Goal: Task Accomplishment & Management: Complete application form

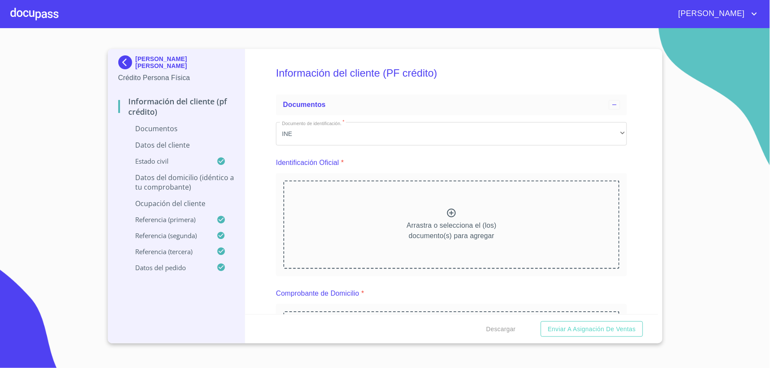
scroll to position [1715, 0]
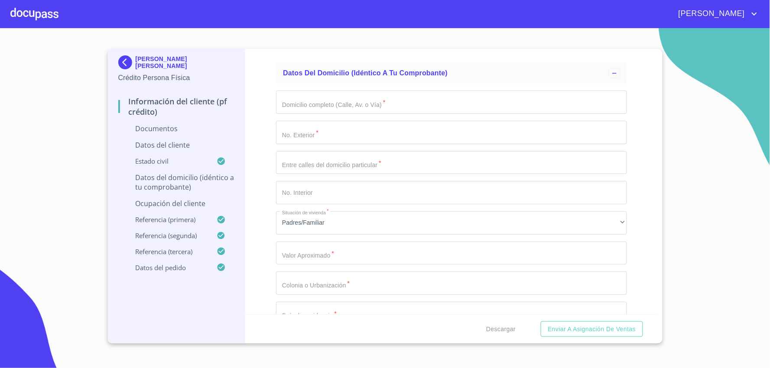
click at [40, 11] on div at bounding box center [34, 14] width 48 height 28
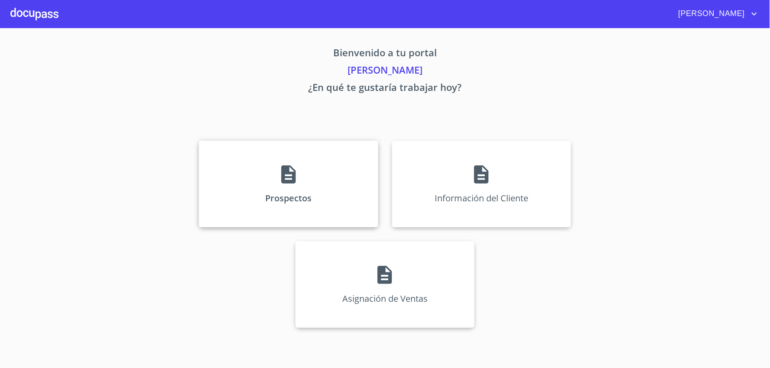
click at [324, 180] on div "Prospectos" at bounding box center [288, 184] width 179 height 87
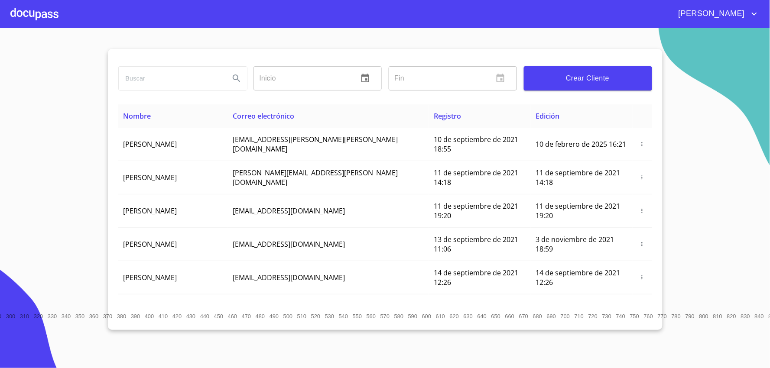
click at [31, 11] on div at bounding box center [34, 14] width 48 height 28
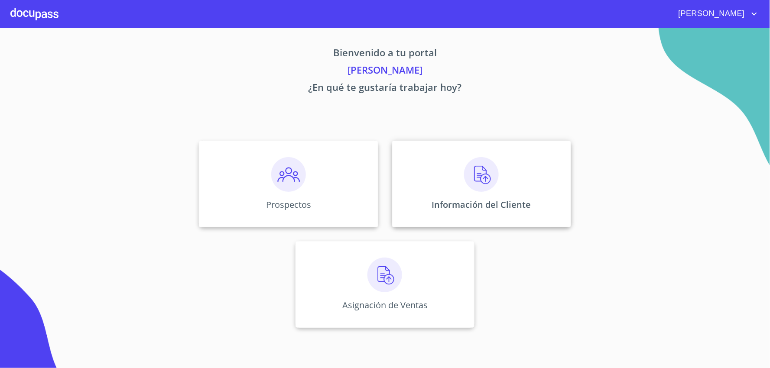
click at [450, 184] on div "Información del Cliente" at bounding box center [481, 184] width 179 height 87
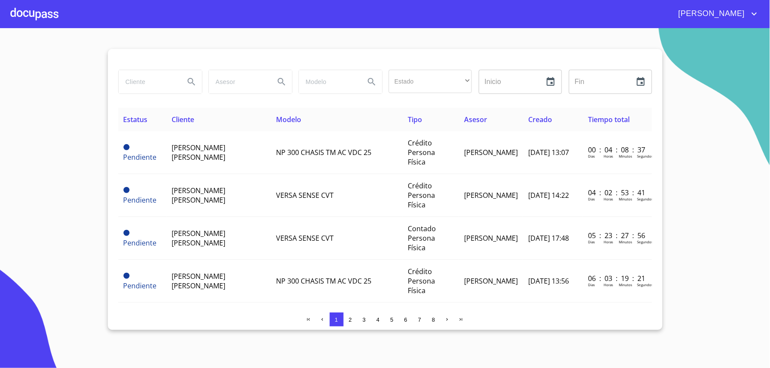
click at [157, 77] on input "search" at bounding box center [148, 81] width 59 height 23
click at [173, 90] on input "search" at bounding box center [148, 81] width 59 height 23
type input "[PERSON_NAME]"
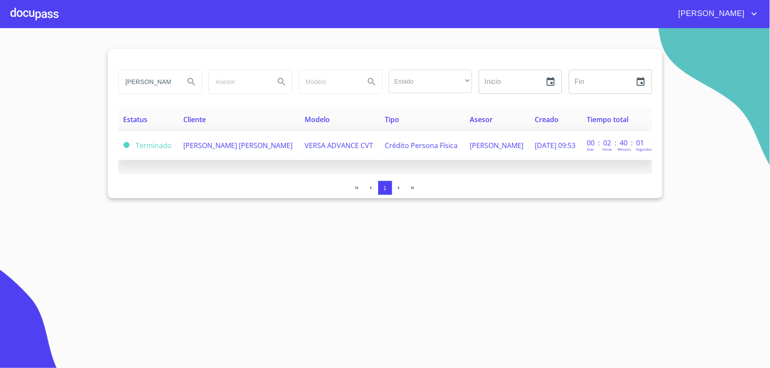
click at [185, 150] on span "[PERSON_NAME] [PERSON_NAME]" at bounding box center [237, 146] width 109 height 10
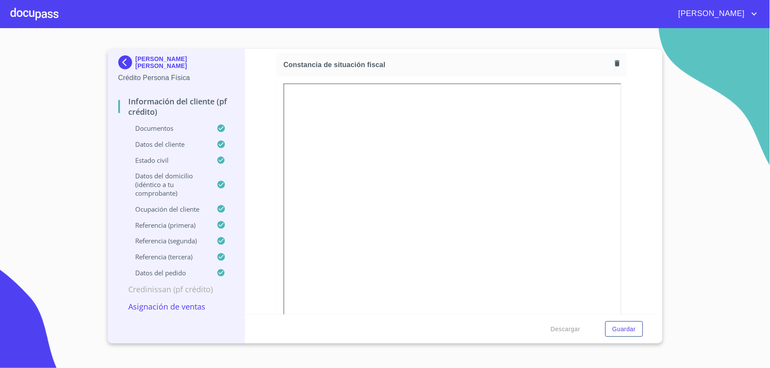
scroll to position [2502, 0]
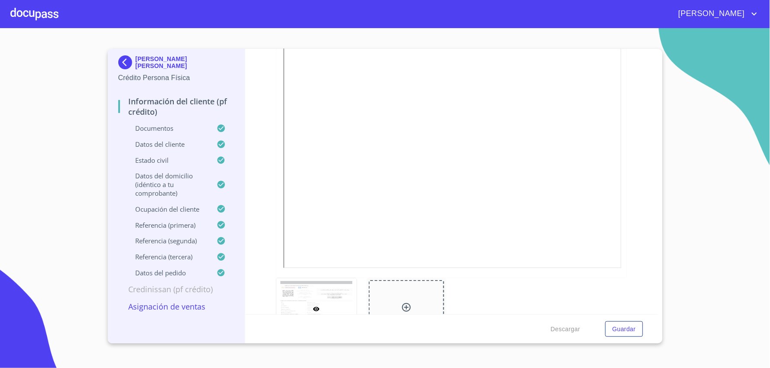
click at [625, 174] on div "Información del cliente (PF crédito) Documentos Documento de identificación.   …" at bounding box center [451, 181] width 413 height 265
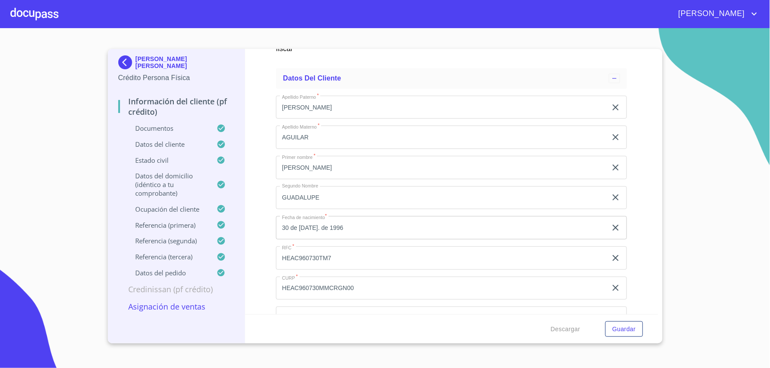
scroll to position [2839, 0]
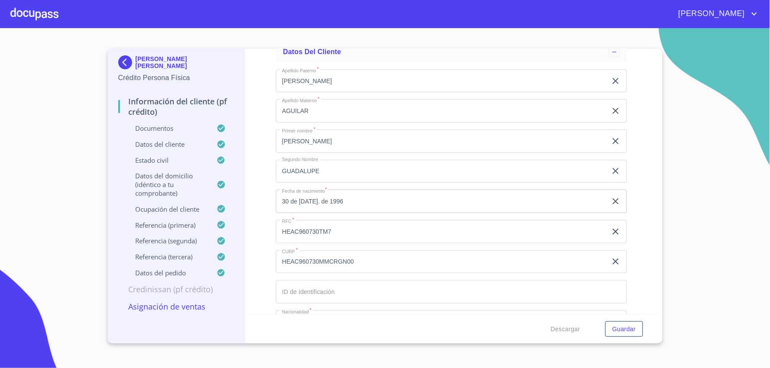
click at [22, 7] on div at bounding box center [34, 14] width 48 height 28
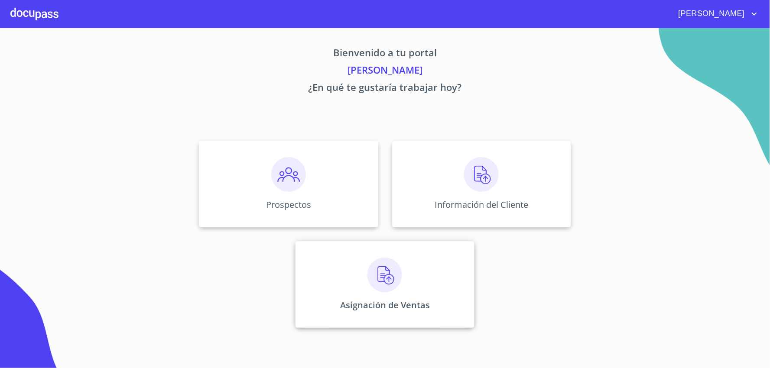
click at [395, 298] on div "Asignación de Ventas" at bounding box center [384, 284] width 179 height 87
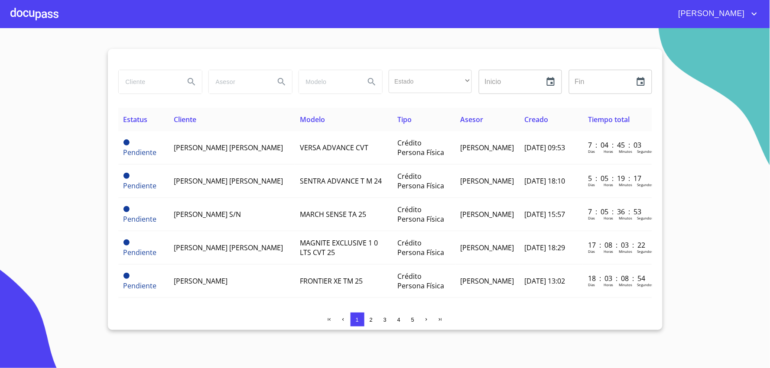
click at [138, 77] on input "search" at bounding box center [148, 81] width 59 height 23
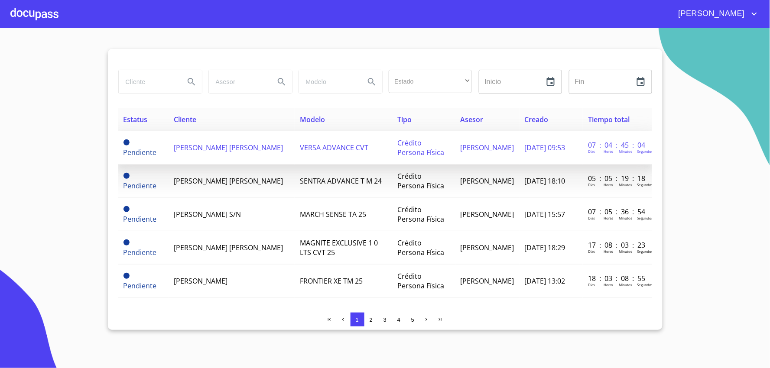
click at [267, 150] on td "[PERSON_NAME] [PERSON_NAME]" at bounding box center [232, 147] width 126 height 33
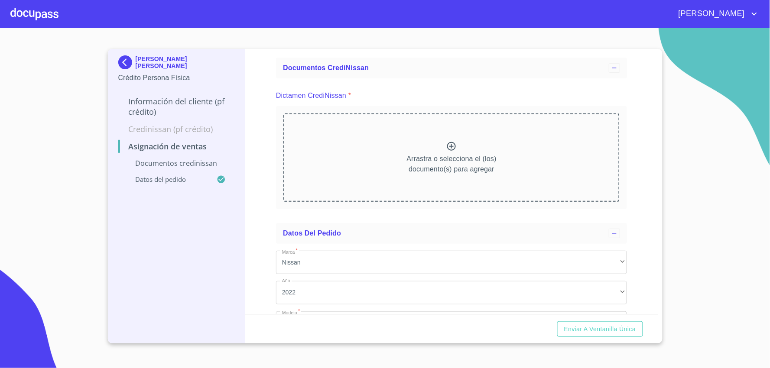
scroll to position [48, 0]
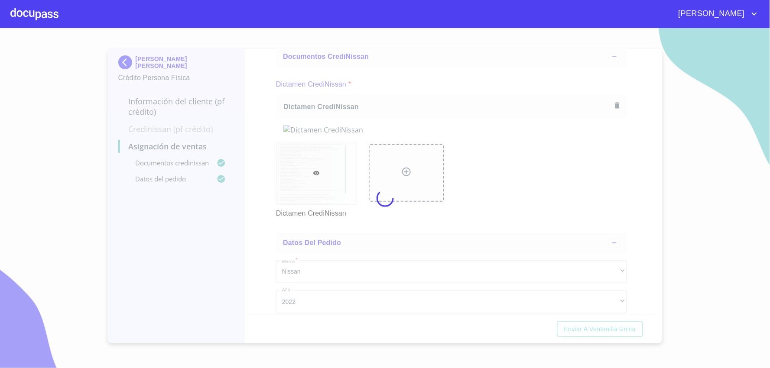
click at [506, 74] on div at bounding box center [385, 198] width 770 height 340
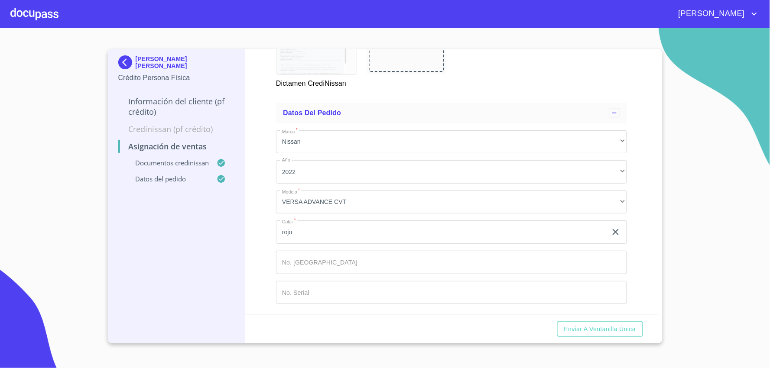
scroll to position [617, 0]
click at [604, 327] on span "Enviar a Ventanilla única" at bounding box center [600, 329] width 72 height 11
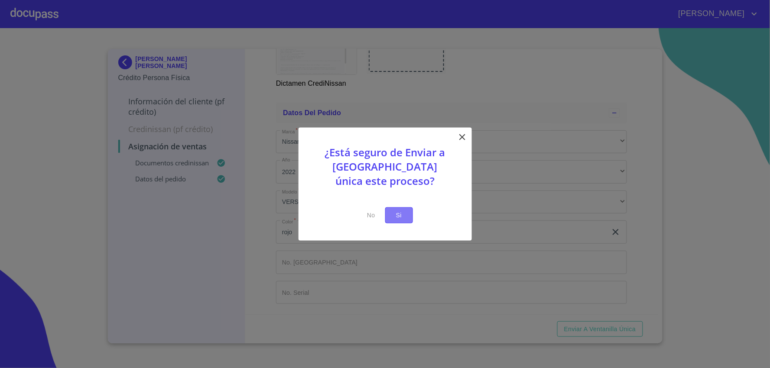
click at [385, 216] on button "Si" at bounding box center [399, 215] width 28 height 16
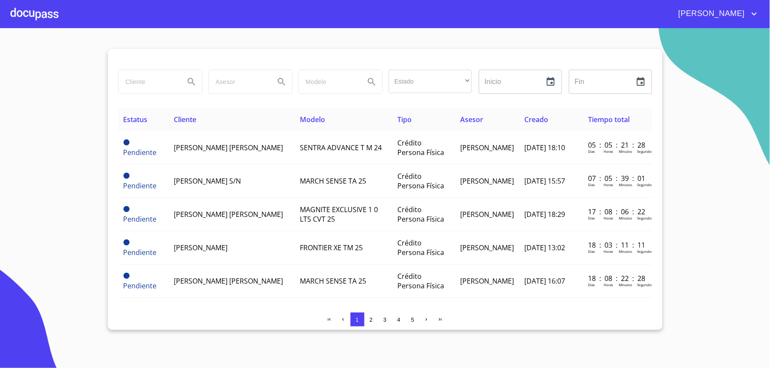
click at [165, 81] on input "search" at bounding box center [148, 81] width 59 height 23
type input "[PERSON_NAME]"
click at [38, 22] on div at bounding box center [34, 14] width 48 height 28
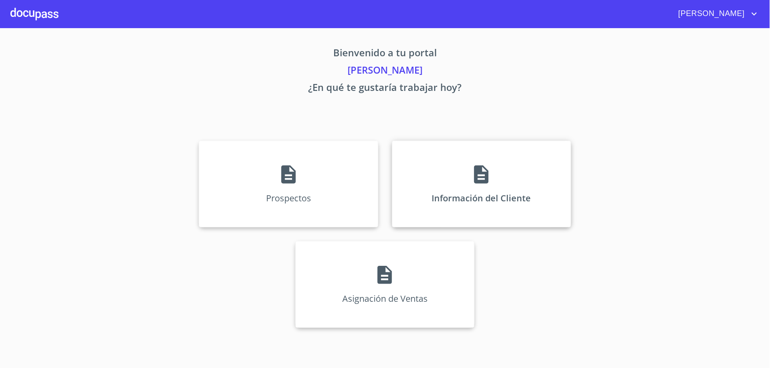
click at [486, 175] on icon at bounding box center [481, 174] width 14 height 18
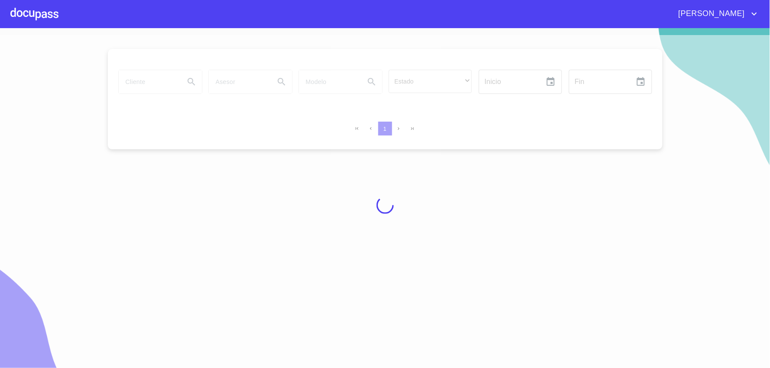
click at [148, 77] on div at bounding box center [385, 205] width 770 height 340
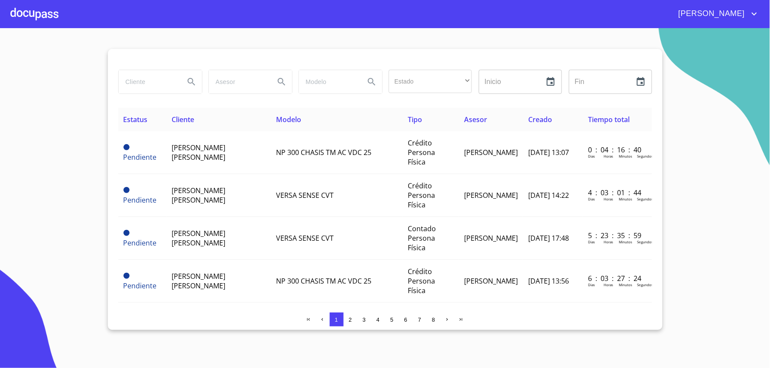
click at [150, 85] on input "search" at bounding box center [148, 81] width 59 height 23
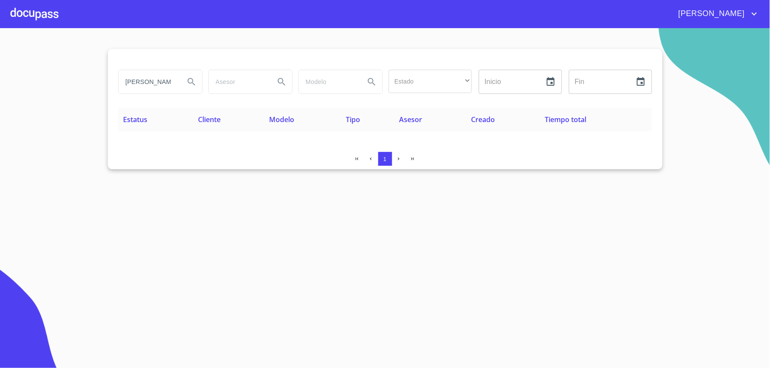
type input "[PERSON_NAME] [PERSON_NAME]"
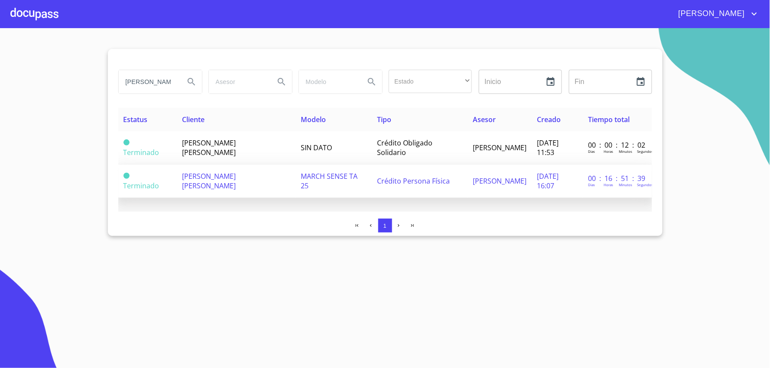
click at [301, 188] on span "MARCH SENSE TA 25" at bounding box center [329, 181] width 57 height 19
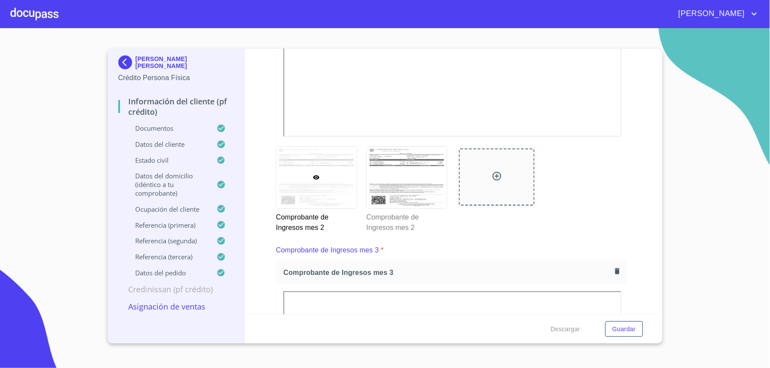
scroll to position [1347, 0]
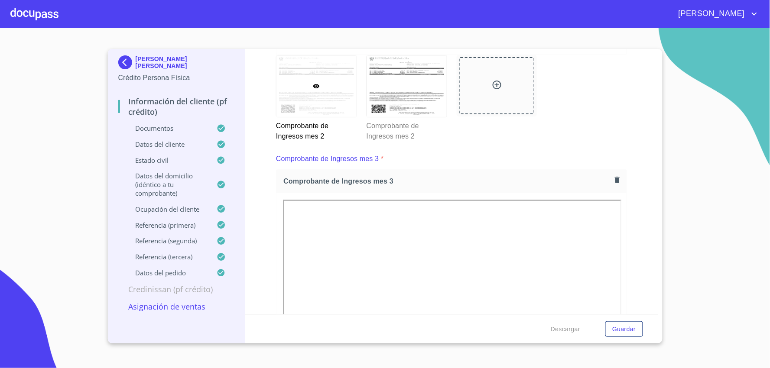
click at [50, 14] on div at bounding box center [34, 14] width 48 height 28
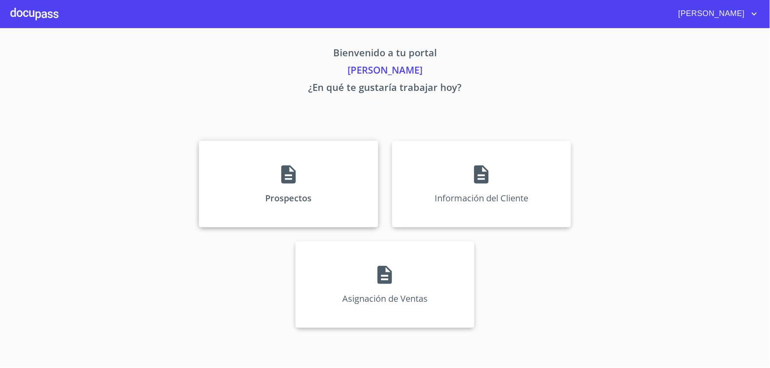
click at [309, 204] on p "Prospectos" at bounding box center [288, 198] width 46 height 12
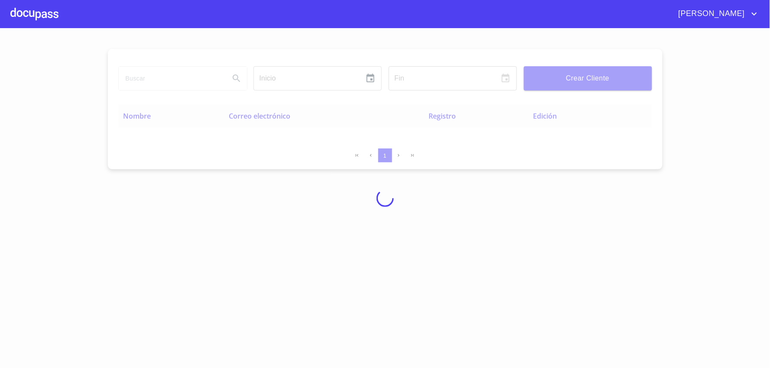
click at [215, 81] on div at bounding box center [385, 198] width 770 height 340
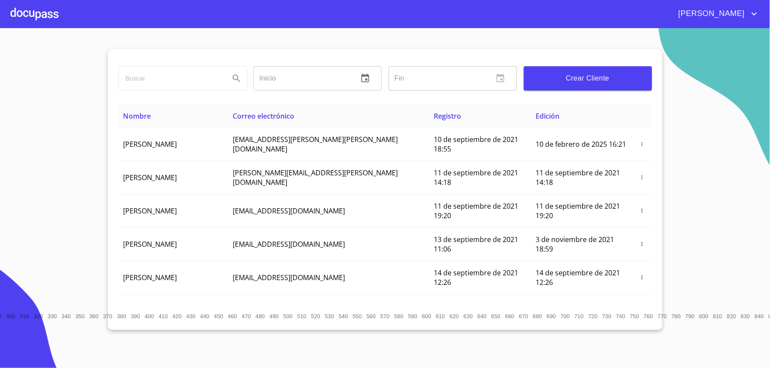
click at [215, 81] on input "search" at bounding box center [171, 78] width 104 height 23
type input "[PERSON_NAME] [PERSON_NAME]"
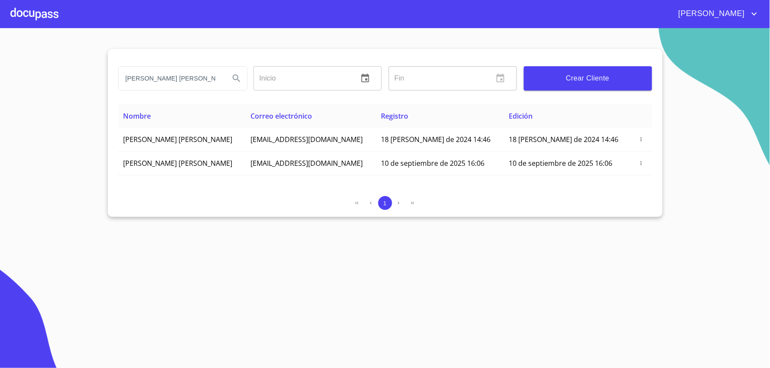
click at [54, 18] on div at bounding box center [34, 14] width 48 height 28
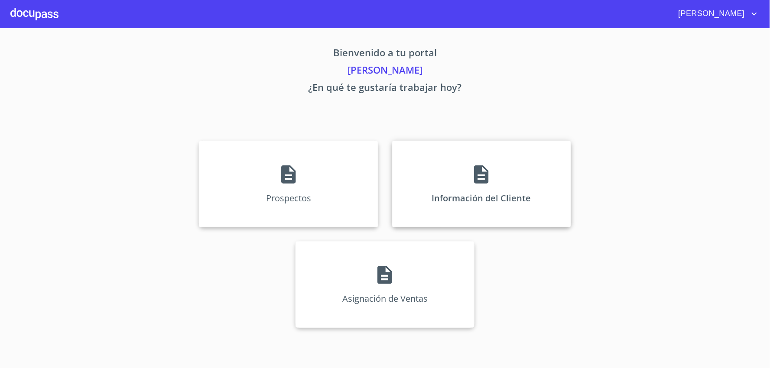
click at [515, 188] on div "Información del Cliente" at bounding box center [481, 184] width 179 height 87
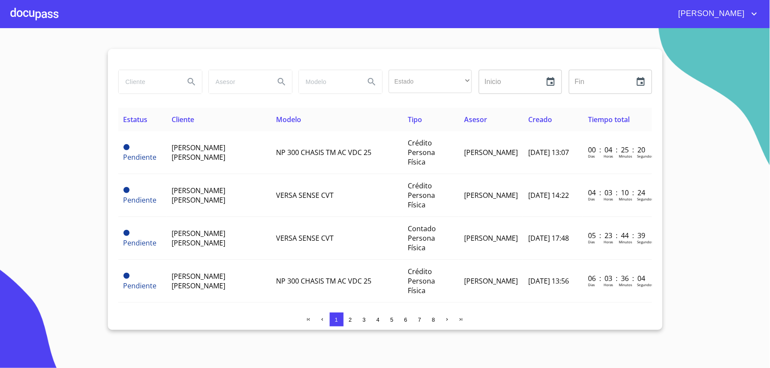
click at [136, 87] on input "search" at bounding box center [148, 81] width 59 height 23
type input "a"
type input "[PERSON_NAME] [PERSON_NAME]"
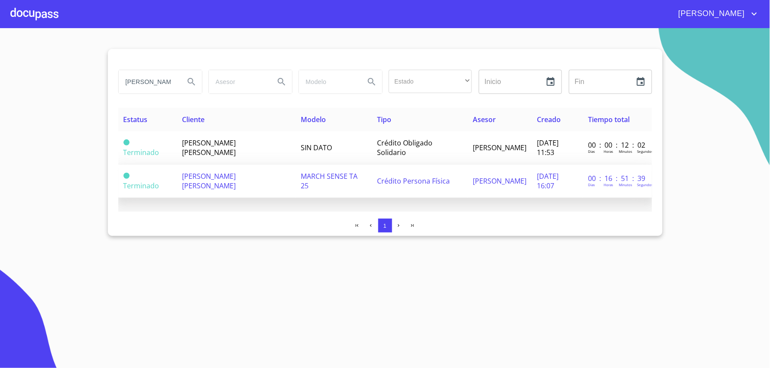
click at [301, 189] on td "MARCH SENSE TA 25" at bounding box center [334, 181] width 76 height 33
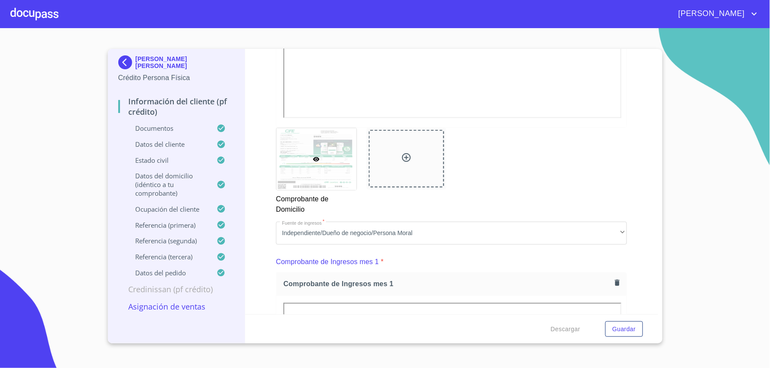
scroll to position [481, 0]
